Goal: Task Accomplishment & Management: Manage account settings

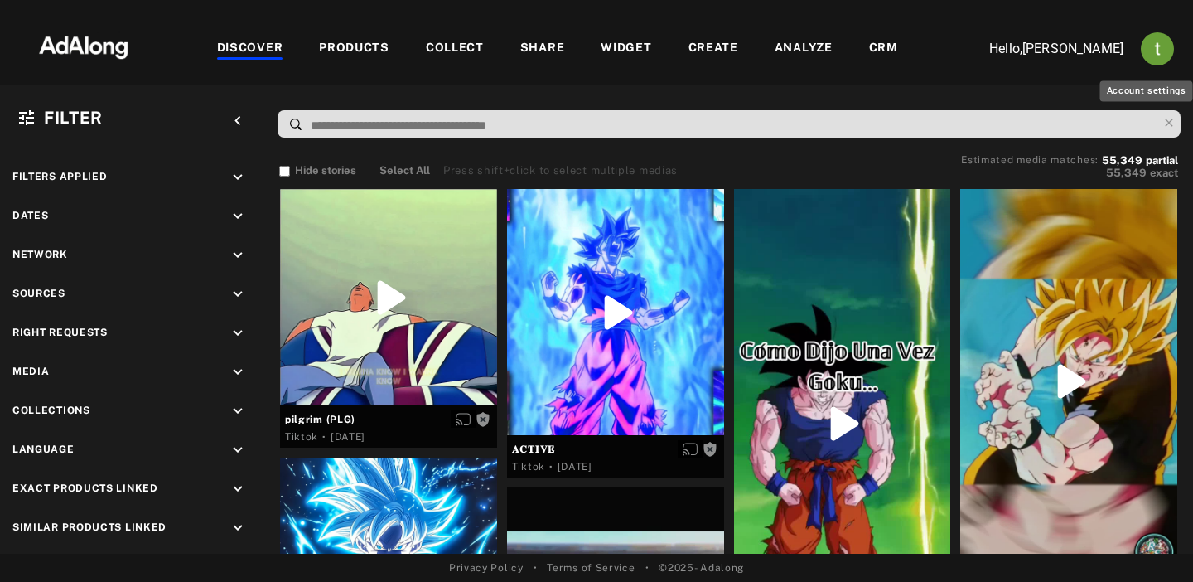
click at [1155, 49] on img "Account settings" at bounding box center [1157, 48] width 33 height 33
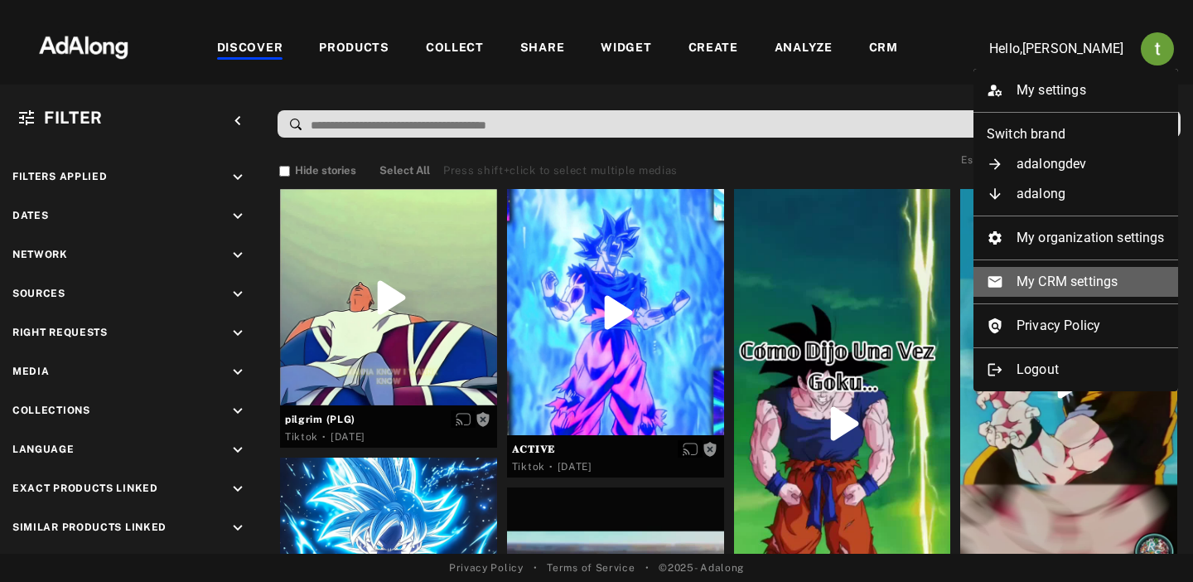
click at [1043, 278] on li "My CRM settings" at bounding box center [1075, 282] width 205 height 30
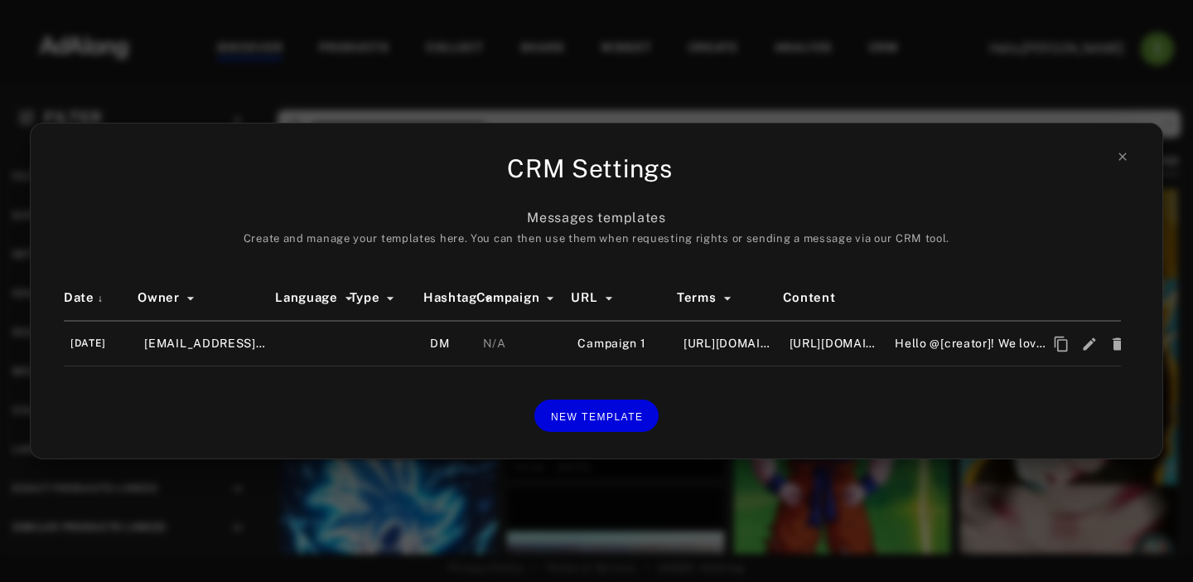
click at [984, 76] on div "CRM Settings Messages templates Create and manage your templates here. You can …" at bounding box center [596, 291] width 1193 height 582
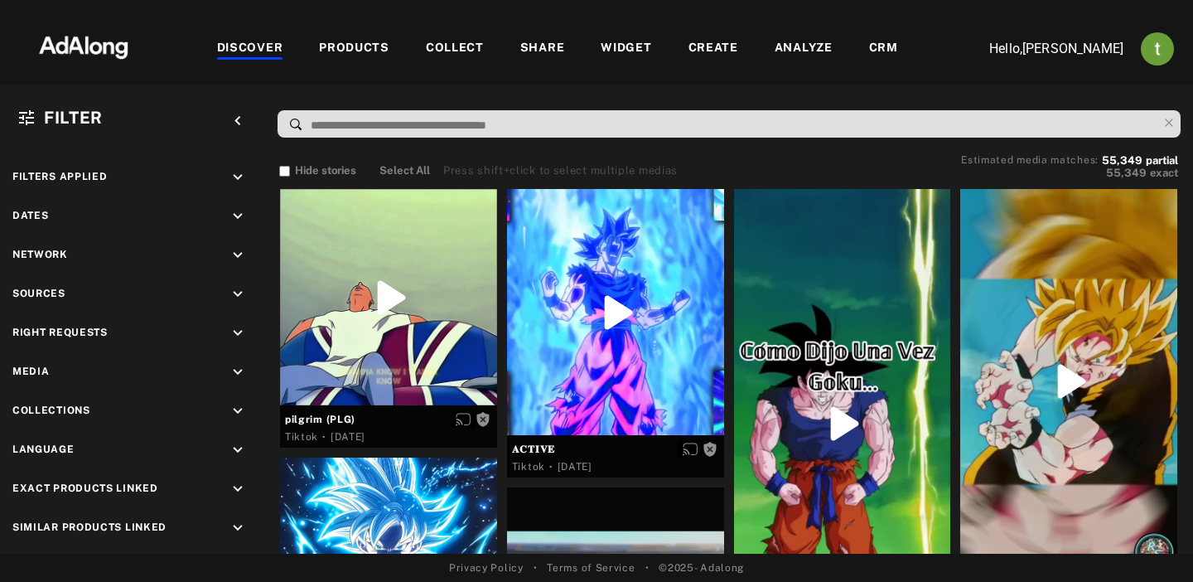
click at [1162, 54] on img "Account settings" at bounding box center [1157, 48] width 33 height 33
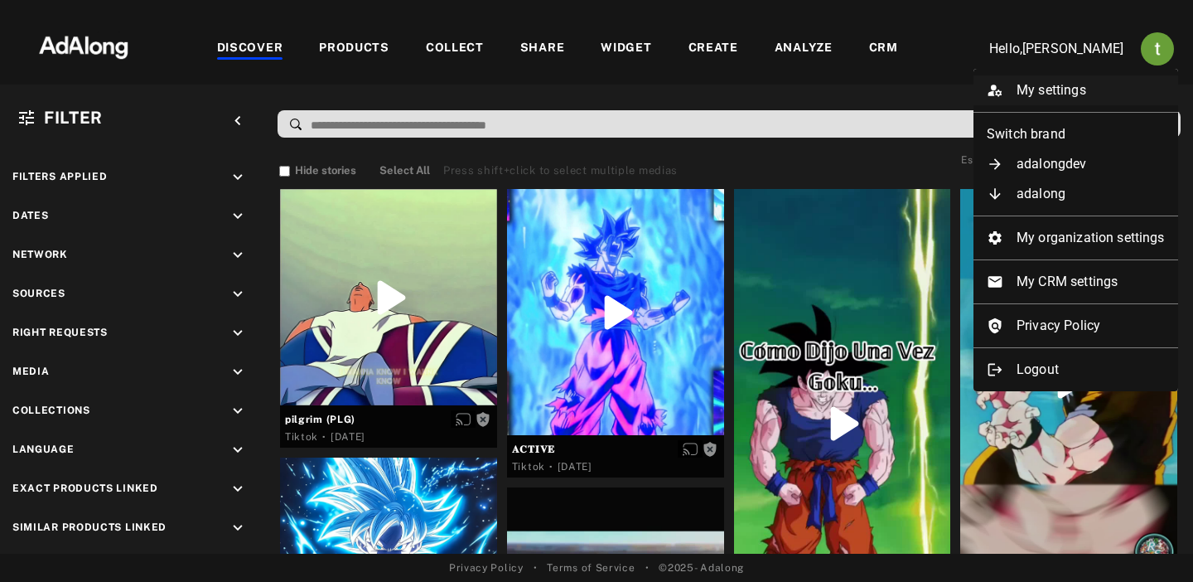
click at [1036, 84] on li "My settings" at bounding box center [1075, 90] width 205 height 30
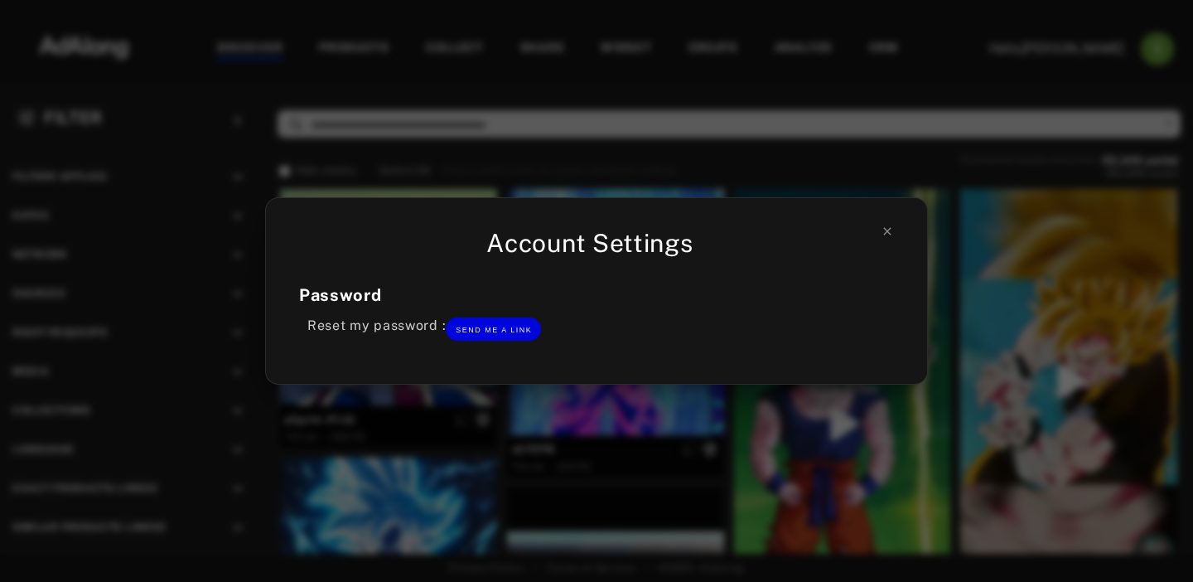
click at [1011, 42] on div "Account Settings Password Reset my password : Send me a link" at bounding box center [596, 291] width 1193 height 582
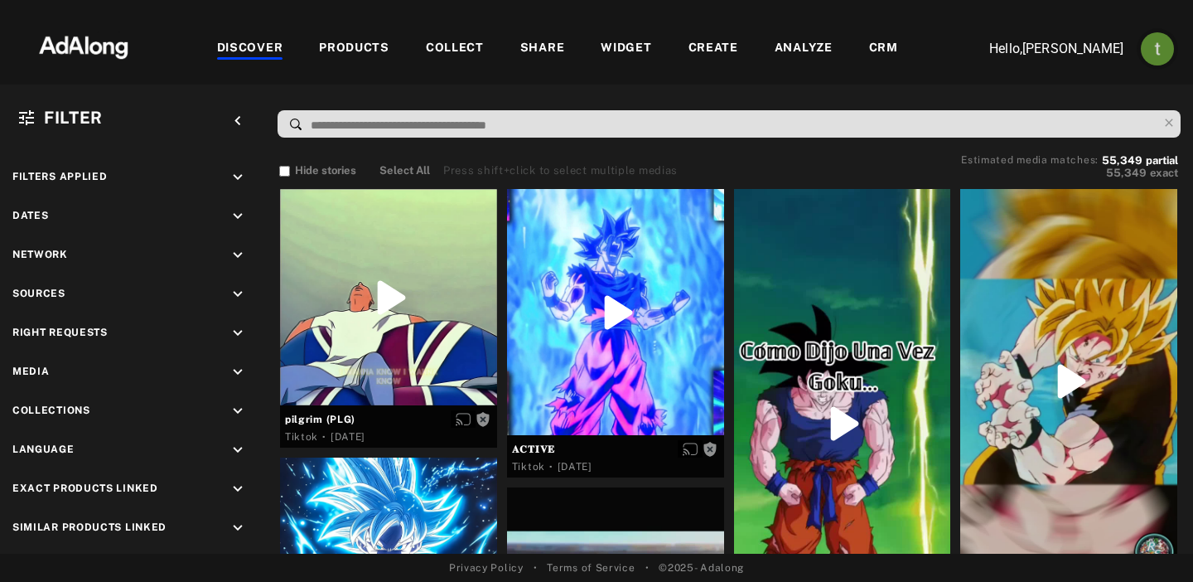
click at [1145, 41] on img "Account settings" at bounding box center [1157, 48] width 33 height 33
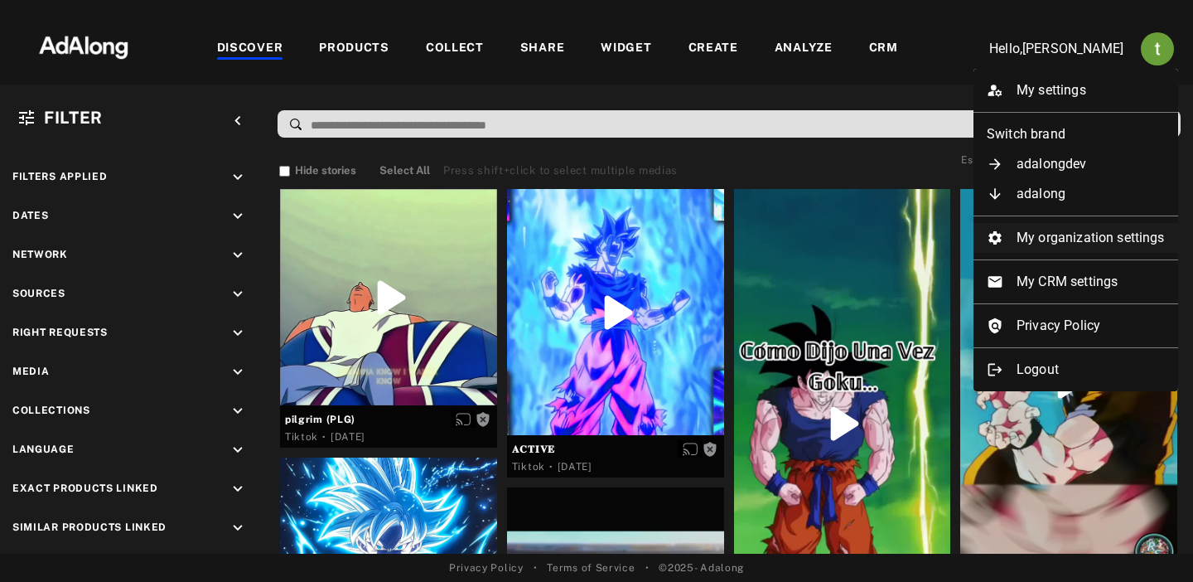
click at [1075, 235] on li "My organization settings" at bounding box center [1075, 238] width 205 height 30
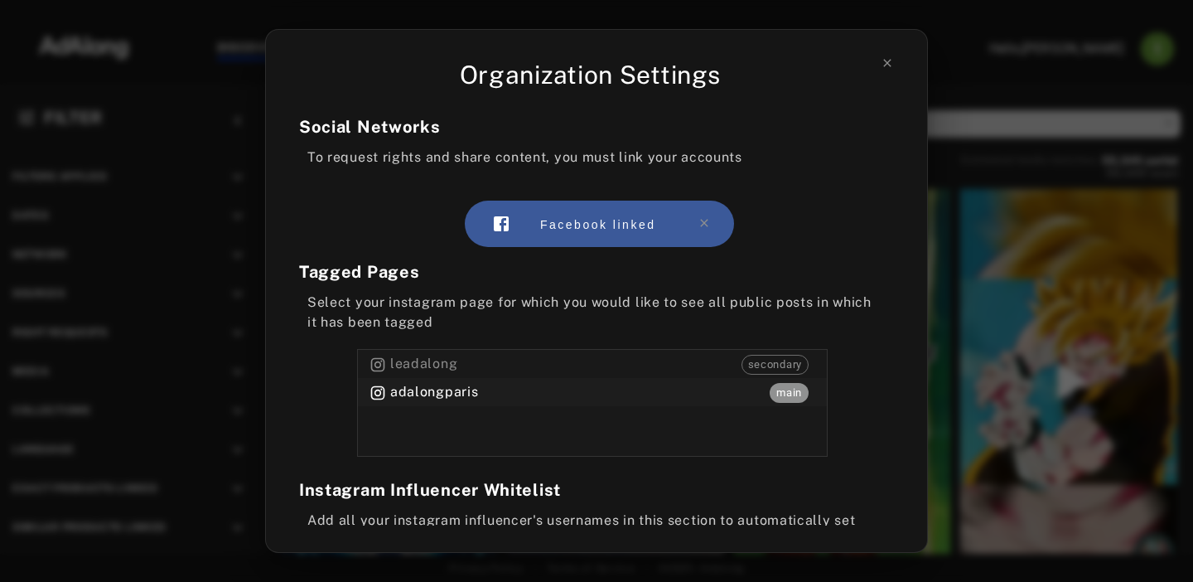
click at [1075, 235] on div "Organization Settings Social Networks To request rights and share content, you …" at bounding box center [596, 291] width 1193 height 582
